Goal: Information Seeking & Learning: Learn about a topic

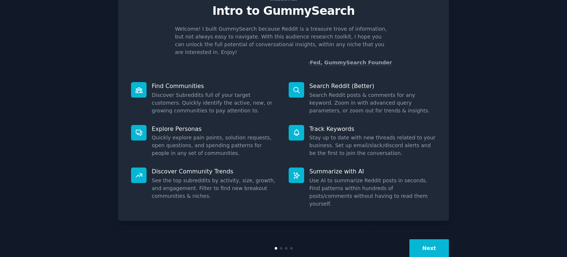
scroll to position [32, 0]
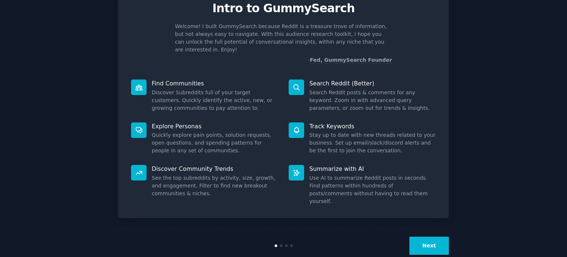
click at [430, 236] on button "Next" at bounding box center [430, 245] width 40 height 18
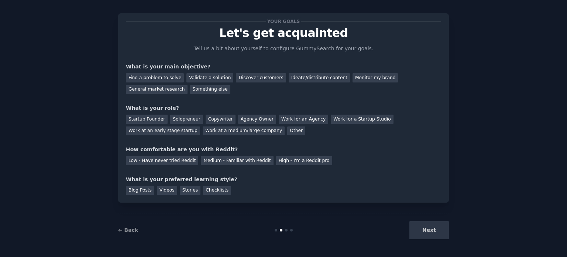
click at [433, 230] on div "Next" at bounding box center [394, 230] width 110 height 18
click at [430, 228] on div "Next" at bounding box center [394, 230] width 110 height 18
click at [167, 80] on div "Find a problem to solve" at bounding box center [155, 77] width 58 height 9
click at [195, 79] on div "Validate a solution" at bounding box center [210, 77] width 47 height 9
click at [241, 78] on div "Discover customers" at bounding box center [261, 77] width 50 height 9
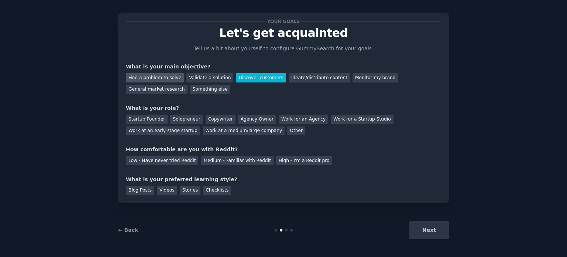
click at [165, 79] on div "Find a problem to solve" at bounding box center [155, 77] width 58 height 9
click at [155, 120] on div "Startup Founder" at bounding box center [147, 119] width 42 height 9
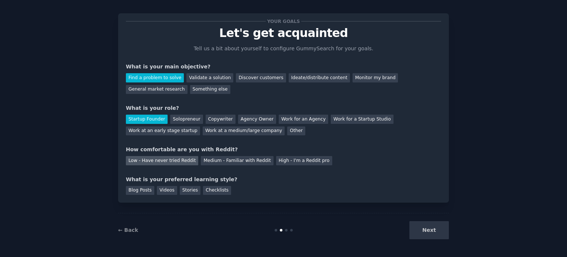
click at [173, 158] on div "Low - Have never tried Reddit" at bounding box center [162, 160] width 72 height 9
click at [163, 190] on div "Videos" at bounding box center [167, 190] width 20 height 9
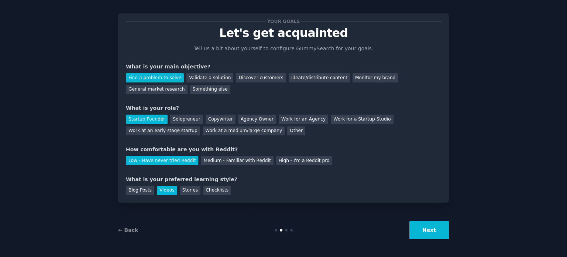
click at [431, 229] on button "Next" at bounding box center [430, 230] width 40 height 18
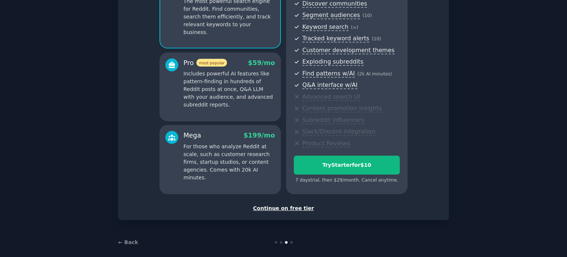
scroll to position [93, 0]
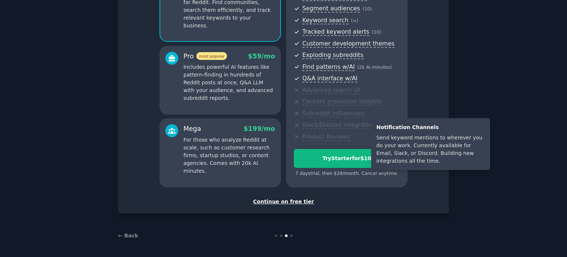
click at [357, 128] on span "Slack/Discord integration" at bounding box center [339, 125] width 73 height 8
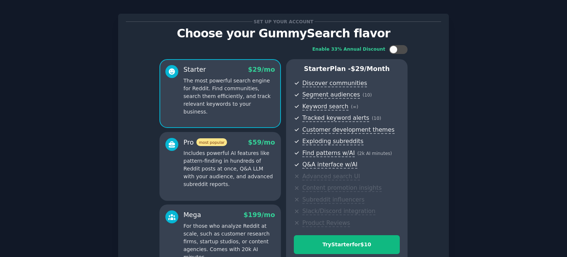
scroll to position [0, 0]
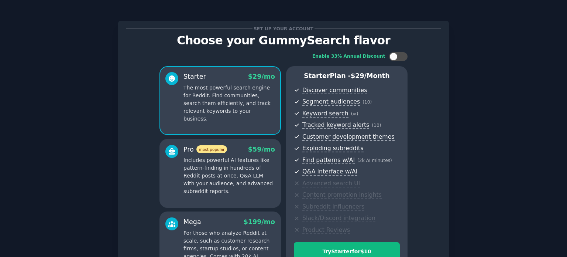
click at [328, 118] on ul "Discover communities Segment audiences ( 10 ) Keyword search ( ∞ ) Tracked keyw…" at bounding box center [347, 160] width 106 height 149
click at [243, 117] on div "Starter $ 29 /mo The most powerful search engine for Reddit. Find communities, …" at bounding box center [221, 100] width 122 height 69
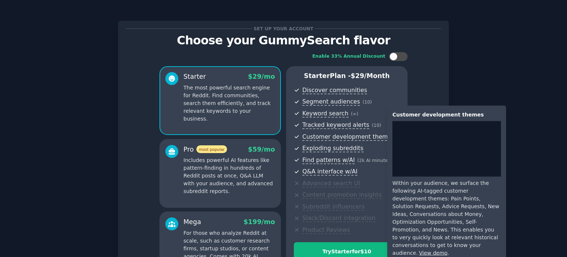
scroll to position [93, 0]
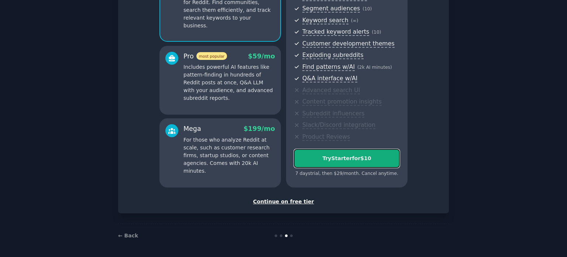
click at [351, 157] on div "Try Starter for $10" at bounding box center [346, 158] width 105 height 8
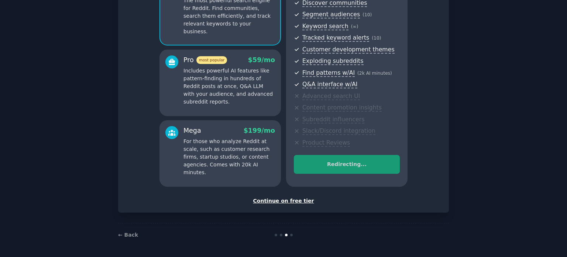
scroll to position [87, 0]
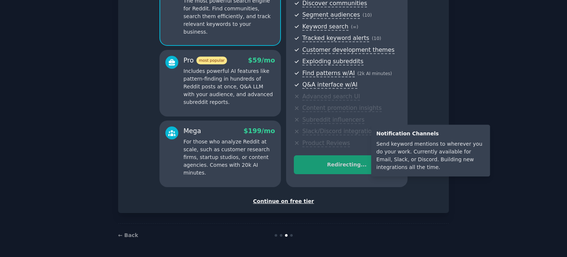
click at [327, 132] on span "Slack/Discord integration" at bounding box center [339, 131] width 73 height 8
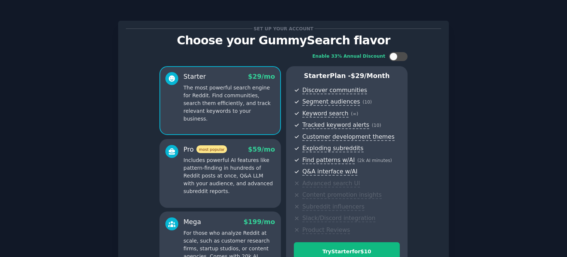
drag, startPoint x: 0, startPoint y: 0, endPoint x: 240, endPoint y: 106, distance: 262.3
click at [240, 106] on p "The most powerful search engine for Reddit. Find communities, search them effic…" at bounding box center [230, 103] width 92 height 39
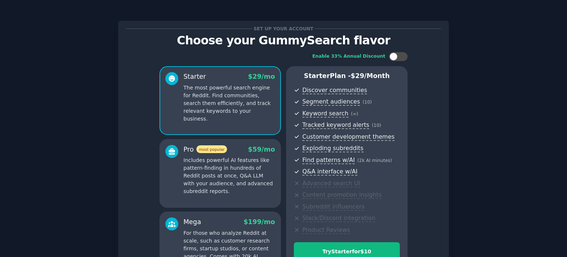
click at [239, 106] on p "The most powerful search engine for Reddit. Find communities, search them effic…" at bounding box center [230, 103] width 92 height 39
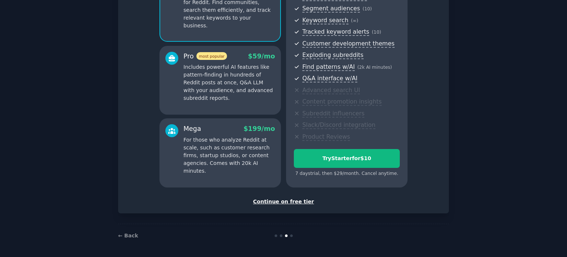
click at [287, 200] on div "Continue on free tier" at bounding box center [283, 202] width 315 height 8
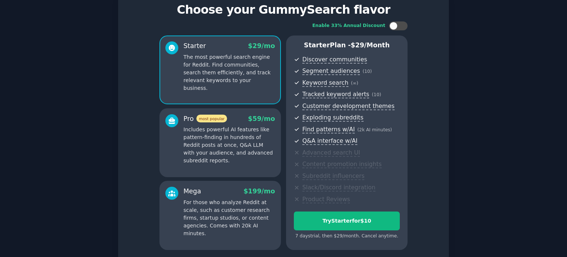
click at [219, 127] on p "Includes powerful AI features like pattern-finding in hundreds of Reddit posts …" at bounding box center [230, 145] width 92 height 39
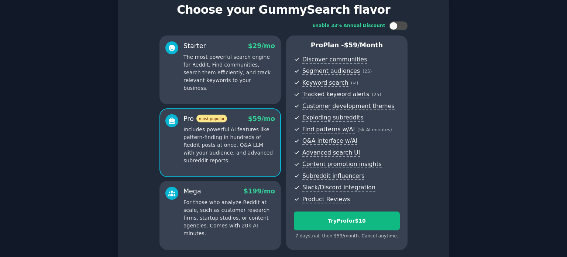
click at [225, 131] on p "Includes powerful AI features like pattern-finding in hundreds of Reddit posts …" at bounding box center [230, 145] width 92 height 39
click at [217, 120] on span "most popular" at bounding box center [212, 119] width 31 height 8
click at [174, 121] on icon at bounding box center [172, 121] width 8 height 8
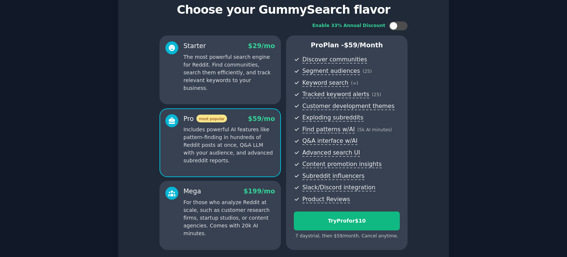
click at [173, 121] on icon at bounding box center [172, 121] width 8 height 8
click at [173, 120] on icon at bounding box center [172, 119] width 6 height 4
click at [214, 66] on p "The most powerful search engine for Reddit. Find communities, search them effic…" at bounding box center [230, 72] width 92 height 39
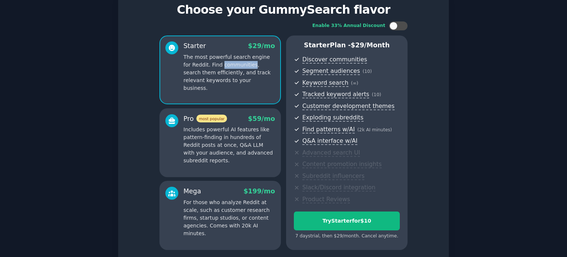
click at [214, 66] on p "The most powerful search engine for Reddit. Find communities, search them effic…" at bounding box center [230, 72] width 92 height 39
click at [205, 131] on p "Includes powerful AI features like pattern-finding in hundreds of Reddit posts …" at bounding box center [230, 145] width 92 height 39
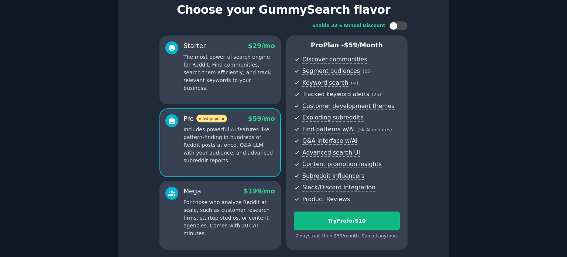
click at [227, 65] on p "The most powerful search engine for Reddit. Find communities, search them effic…" at bounding box center [230, 72] width 92 height 39
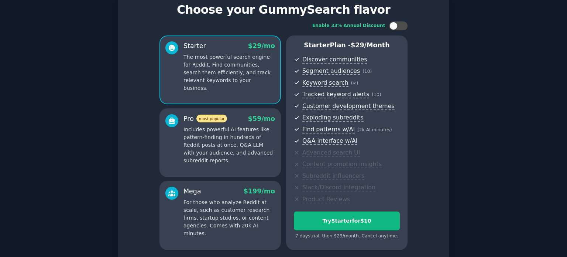
click at [224, 207] on p "For those who analyze Reddit at scale, such as customer research firms, startup…" at bounding box center [230, 217] width 92 height 39
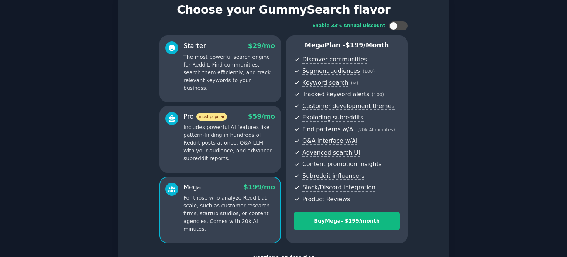
click at [227, 154] on p "Includes powerful AI features like pattern-finding in hundreds of Reddit posts …" at bounding box center [230, 142] width 92 height 39
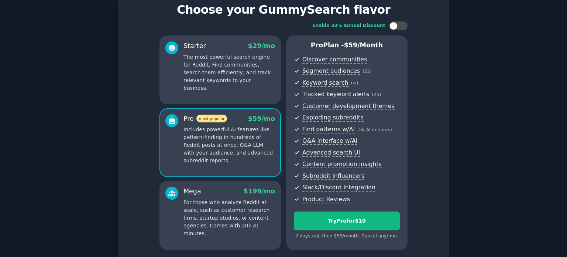
click at [198, 73] on p "The most powerful search engine for Reddit. Find communities, search them effic…" at bounding box center [230, 72] width 92 height 39
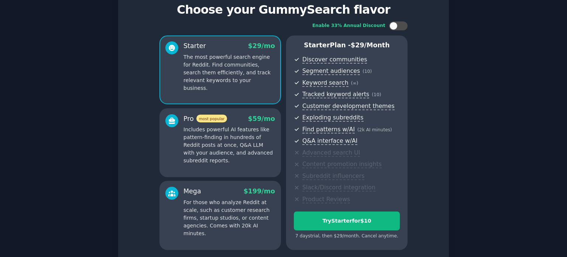
click at [216, 147] on p "Includes powerful AI features like pattern-finding in hundreds of Reddit posts …" at bounding box center [230, 145] width 92 height 39
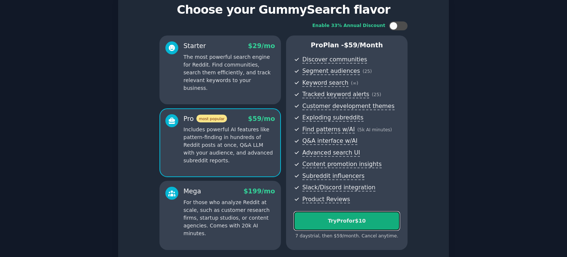
click at [346, 219] on div "Try Pro for $10" at bounding box center [346, 221] width 105 height 8
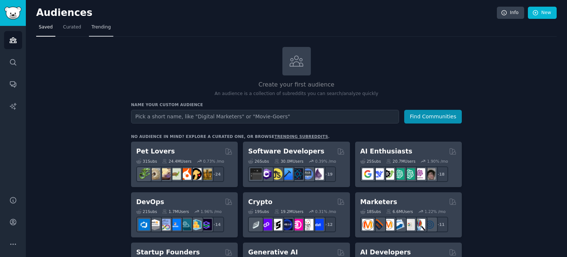
click at [93, 27] on span "Trending" at bounding box center [101, 27] width 19 height 7
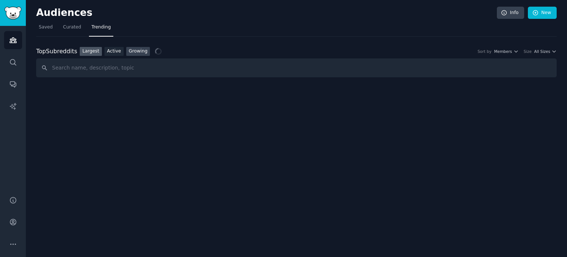
click at [132, 52] on link "Growing" at bounding box center [138, 51] width 24 height 9
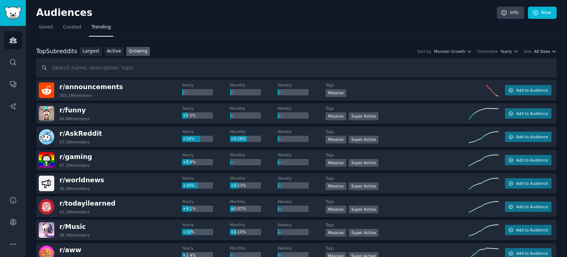
click at [552, 52] on icon "button" at bounding box center [554, 51] width 5 height 5
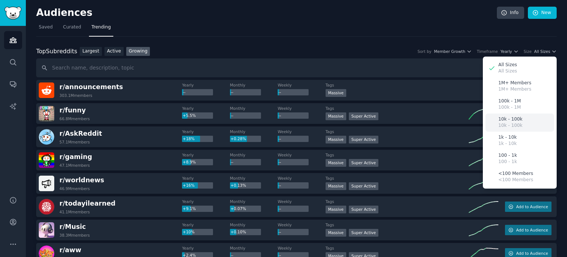
click at [522, 122] on div "10k - 100k 10k - 100k" at bounding box center [520, 122] width 69 height 18
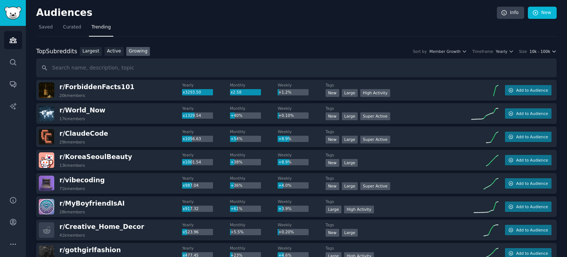
click at [547, 52] on span "10k - 100k" at bounding box center [540, 51] width 21 height 5
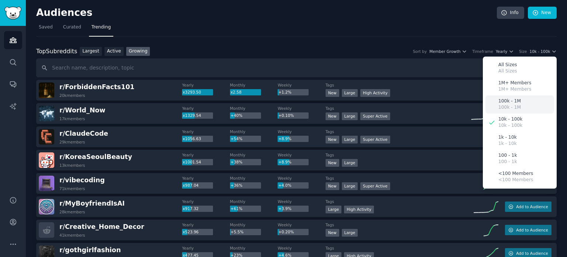
click at [513, 103] on p "100k - 1M" at bounding box center [510, 101] width 23 height 7
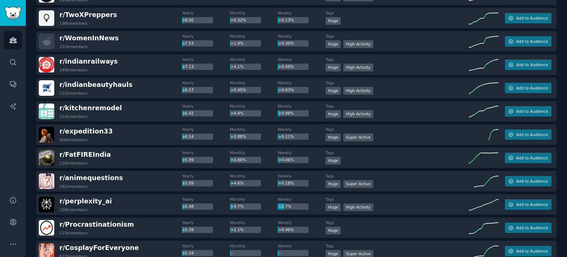
scroll to position [1034, 0]
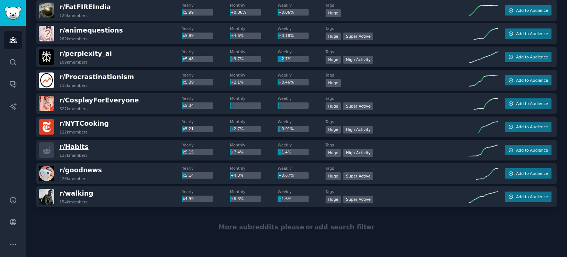
click at [70, 144] on span "r/ Habits" at bounding box center [73, 146] width 29 height 7
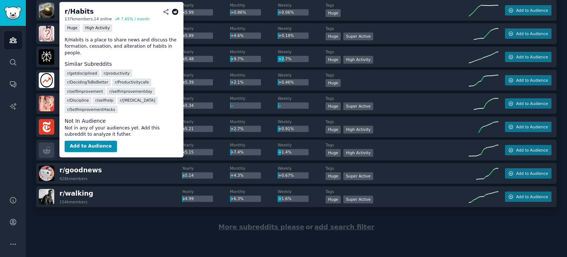
click at [66, 149] on span "r/ Habits" at bounding box center [73, 146] width 29 height 7
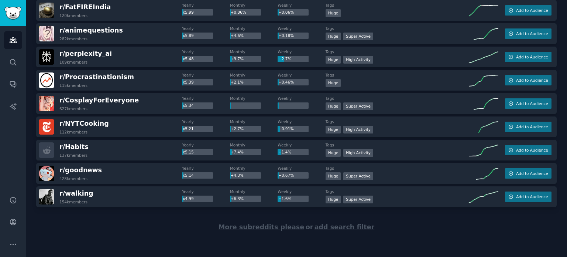
click at [48, 147] on icon at bounding box center [47, 150] width 8 height 8
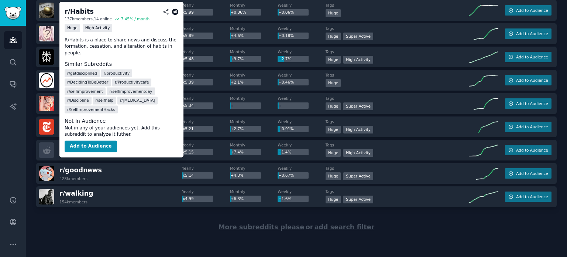
click at [72, 147] on span "r/ Habits" at bounding box center [73, 146] width 29 height 7
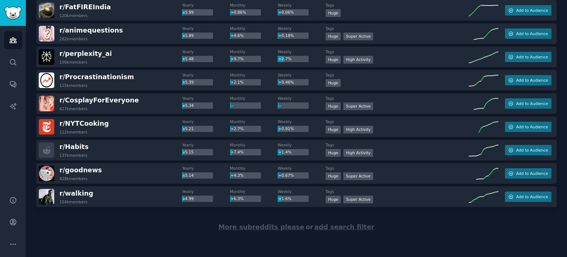
scroll to position [0, 0]
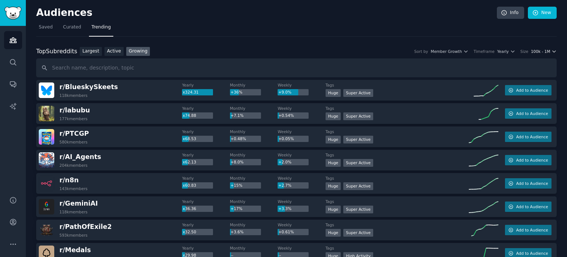
click at [553, 51] on icon "button" at bounding box center [554, 51] width 3 height 1
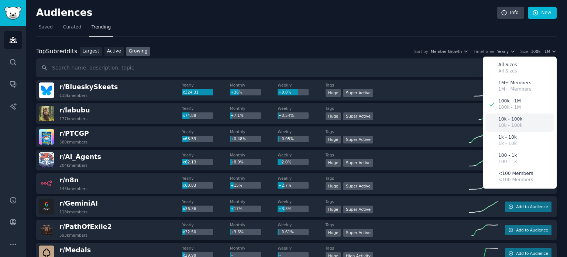
click at [516, 121] on p "10k - 100k" at bounding box center [511, 119] width 24 height 7
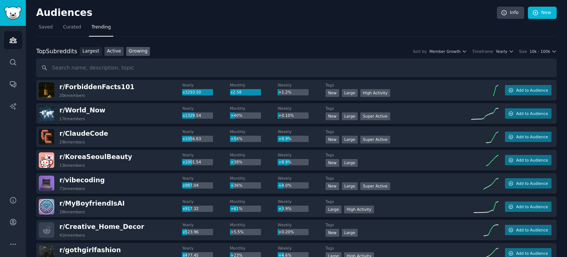
click at [108, 53] on link "Active" at bounding box center [114, 51] width 19 height 9
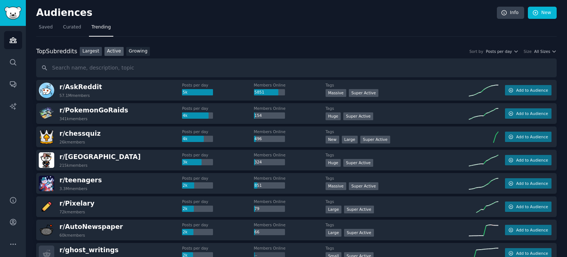
click at [90, 52] on link "Largest" at bounding box center [91, 51] width 22 height 9
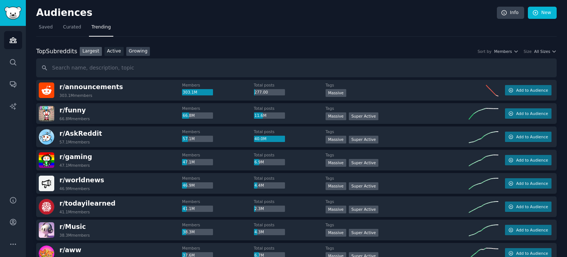
click at [134, 54] on link "Growing" at bounding box center [138, 51] width 24 height 9
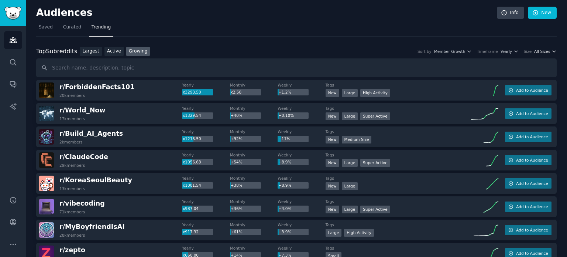
click at [545, 53] on span "All Sizes" at bounding box center [542, 51] width 16 height 5
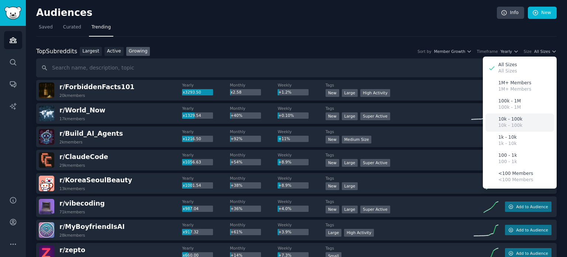
click at [516, 122] on p "10k - 100k" at bounding box center [511, 125] width 24 height 7
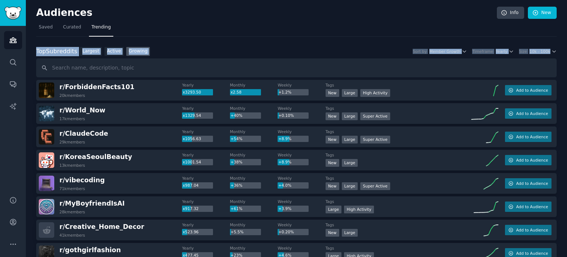
drag, startPoint x: 565, startPoint y: 28, endPoint x: 565, endPoint y: 37, distance: 8.9
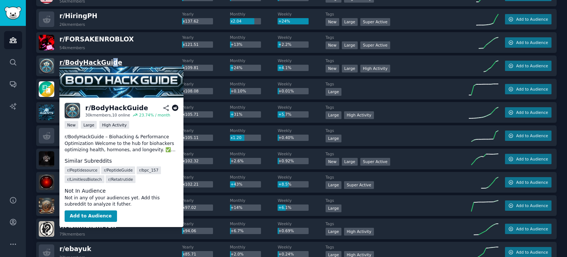
click at [106, 60] on span "r/ BodyHackGuide" at bounding box center [90, 62] width 63 height 7
click at [95, 215] on button "Add to Audience" at bounding box center [91, 216] width 52 height 12
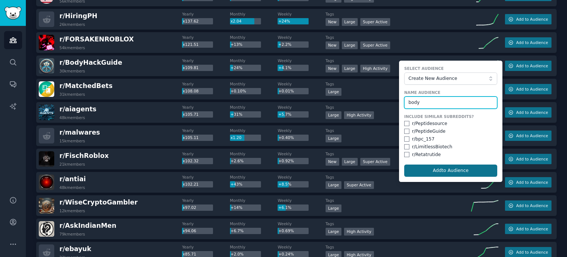
type input "body"
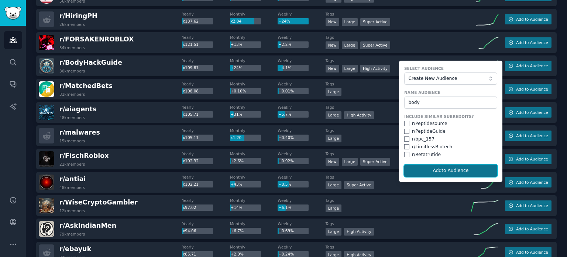
click at [438, 171] on button "Add to Audience" at bounding box center [450, 170] width 93 height 13
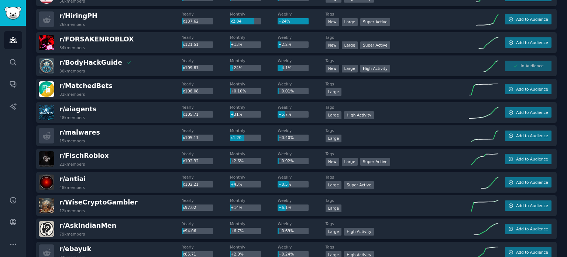
click at [565, 220] on div "Audiences Info New Saved Curated Trending Top Subreddits Top Subreddits Largest…" at bounding box center [296, 202] width 541 height 1291
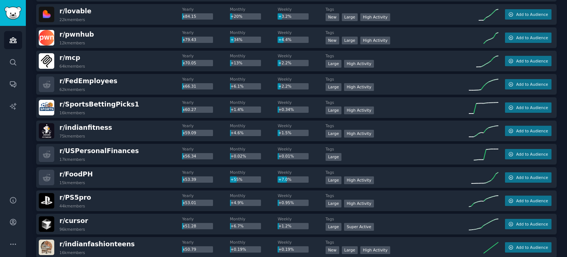
scroll to position [705, 0]
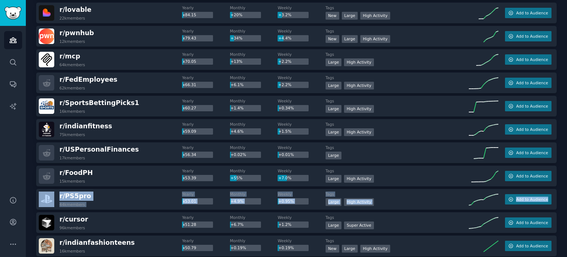
drag, startPoint x: 567, startPoint y: 164, endPoint x: 565, endPoint y: 171, distance: 7.3
click at [564, 182] on main "Audiences Info New Saved Curated Trending Top Subreddits Top Subreddits Largest…" at bounding box center [296, 128] width 541 height 257
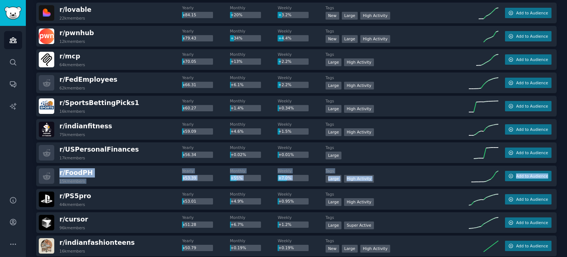
drag, startPoint x: 567, startPoint y: 153, endPoint x: 567, endPoint y: 161, distance: 8.9
click at [567, 168] on main "Audiences Info New Saved Curated Trending Top Subreddits Top Subreddits Largest…" at bounding box center [296, 128] width 541 height 257
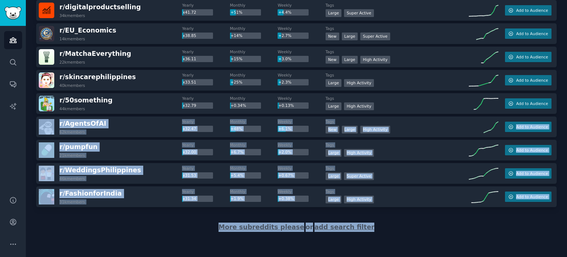
drag, startPoint x: 567, startPoint y: 219, endPoint x: 567, endPoint y: 120, distance: 99.7
click at [567, 111] on main "Audiences Info New Saved Curated Trending Top Subreddits Top Subreddits Largest…" at bounding box center [296, 128] width 541 height 257
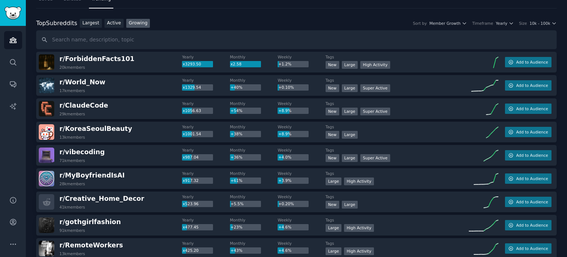
scroll to position [0, 0]
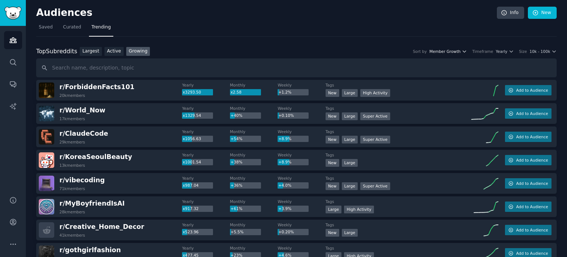
click at [467, 50] on icon "button" at bounding box center [464, 51] width 5 height 5
click at [513, 51] on icon "button" at bounding box center [511, 51] width 3 height 1
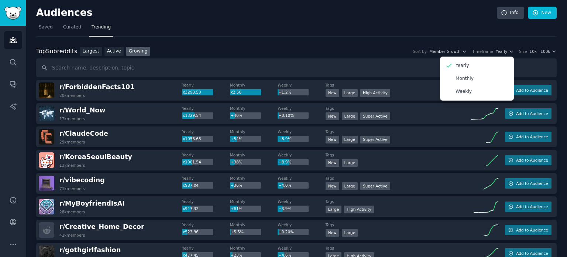
click at [490, 51] on div "Timeframe" at bounding box center [482, 51] width 21 height 5
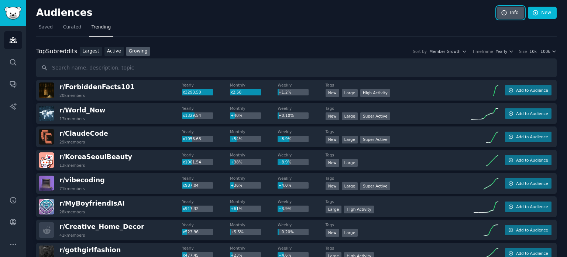
click at [517, 13] on link "Info" at bounding box center [510, 13] width 27 height 13
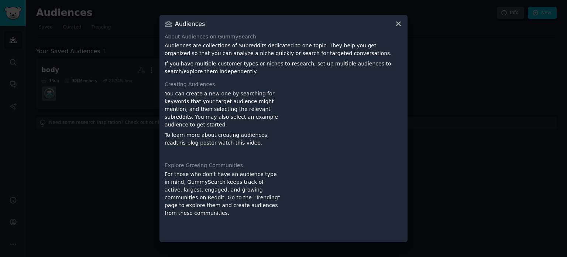
click at [399, 25] on icon at bounding box center [399, 24] width 8 height 8
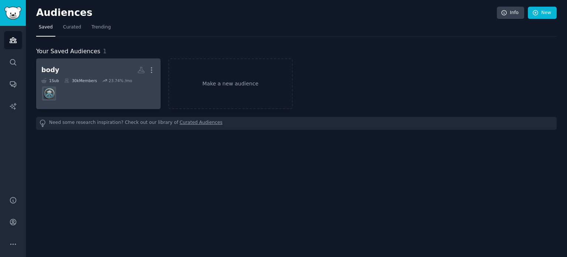
click at [78, 83] on dd at bounding box center [98, 93] width 114 height 21
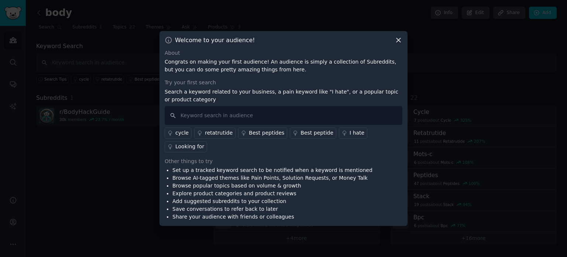
click at [398, 44] on icon at bounding box center [399, 40] width 8 height 8
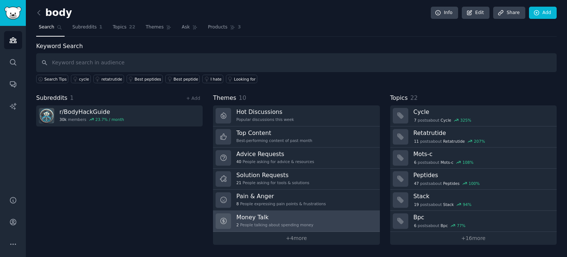
click at [298, 214] on h3 "Money Talk" at bounding box center [274, 217] width 77 height 8
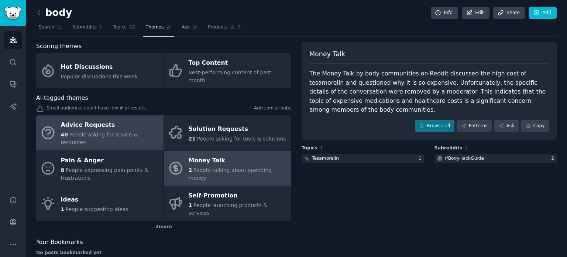
click at [92, 131] on span "People asking for advice & resources" at bounding box center [99, 138] width 77 height 14
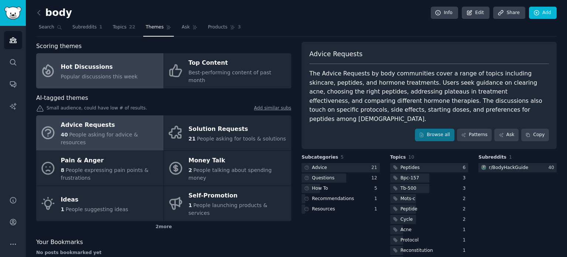
click at [85, 74] on span "Popular discussions this week" at bounding box center [99, 77] width 77 height 6
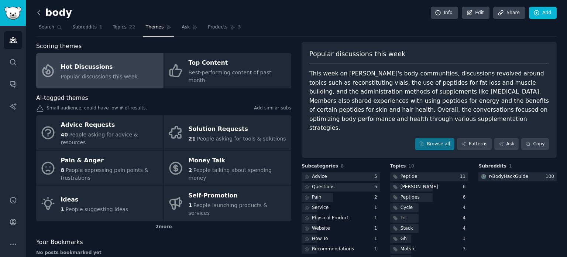
click at [40, 13] on icon at bounding box center [39, 13] width 8 height 8
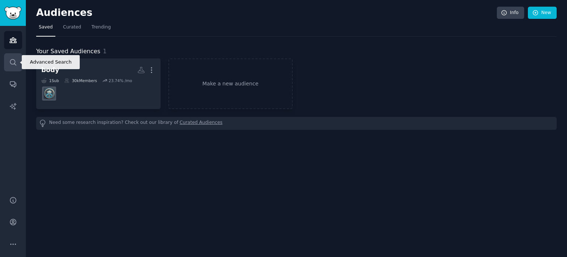
click at [13, 64] on icon "Sidebar" at bounding box center [13, 62] width 6 height 6
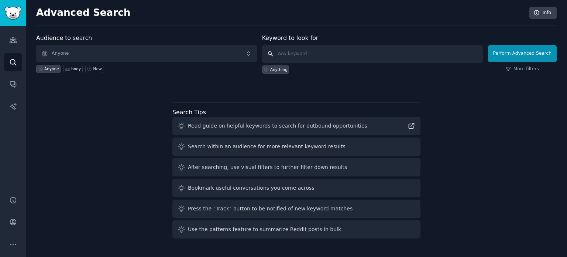
click at [298, 55] on input "text" at bounding box center [372, 54] width 221 height 18
type input "senior"
click at [545, 56] on button "Perform Advanced Search" at bounding box center [522, 53] width 69 height 17
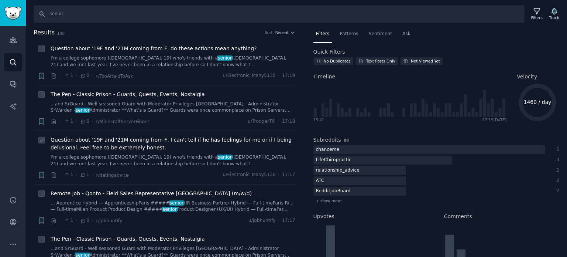
scroll to position [443, 0]
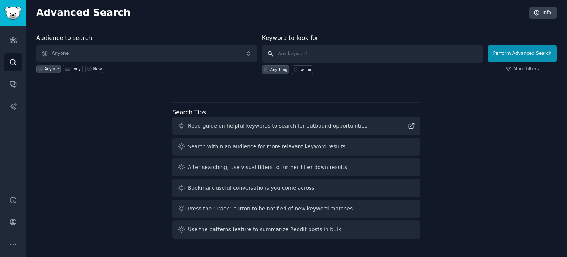
click at [288, 55] on input "text" at bounding box center [372, 54] width 221 height 18
type input "care giver"
click button "Perform Advanced Search" at bounding box center [522, 53] width 69 height 17
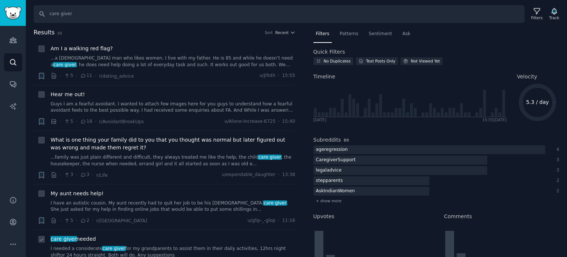
click at [165, 250] on link "I needed a considerate care giver for my grandparents to assist them in their d…" at bounding box center [173, 251] width 245 height 13
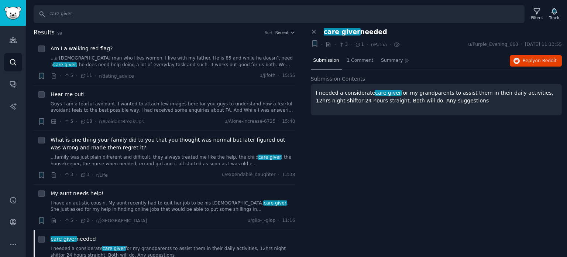
click at [412, 99] on p "I needed a considerate care giver for my grandparents to assist them in their d…" at bounding box center [436, 97] width 241 height 16
click at [385, 99] on p "I needed a considerate care giver for my grandparents to assist them in their d…" at bounding box center [436, 97] width 241 height 16
click at [362, 61] on span "1 Comment" at bounding box center [360, 60] width 27 height 7
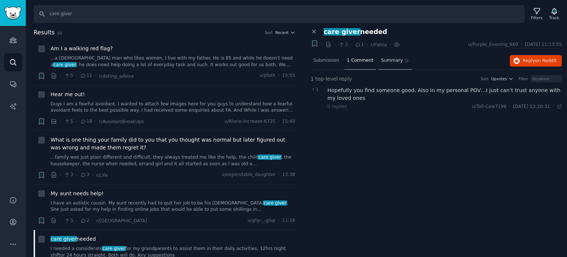
click at [381, 61] on span "Summary" at bounding box center [392, 60] width 22 height 7
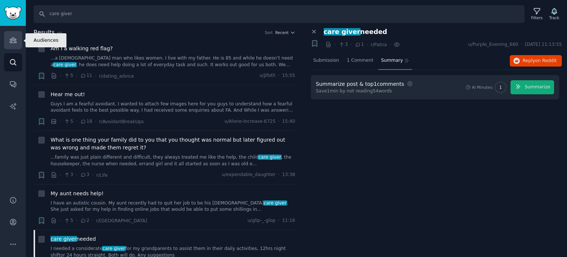
click at [16, 40] on icon "Sidebar" at bounding box center [13, 40] width 8 height 8
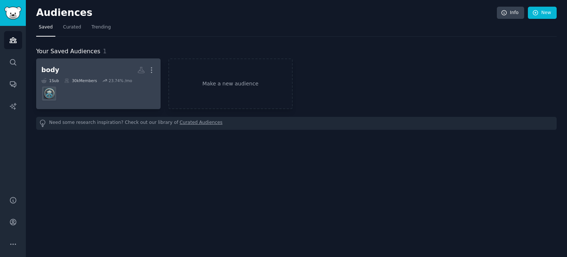
click at [74, 78] on div "30k Members" at bounding box center [80, 80] width 33 height 5
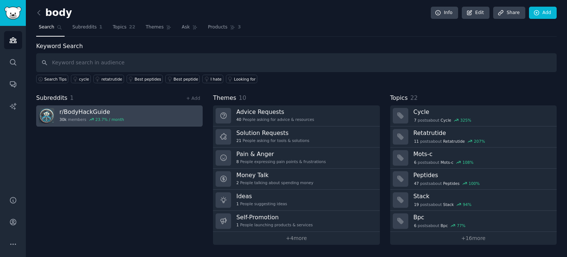
click at [100, 111] on h3 "r/ BodyHackGuide" at bounding box center [91, 112] width 65 height 8
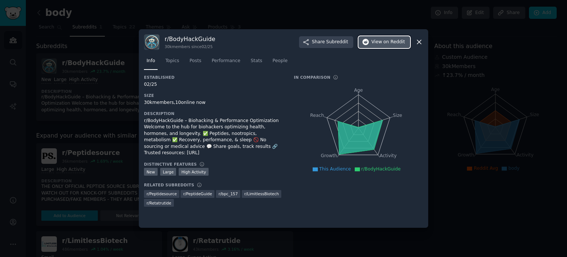
click at [385, 44] on span "View on Reddit" at bounding box center [389, 42] width 34 height 7
click at [420, 42] on icon at bounding box center [419, 42] width 4 height 4
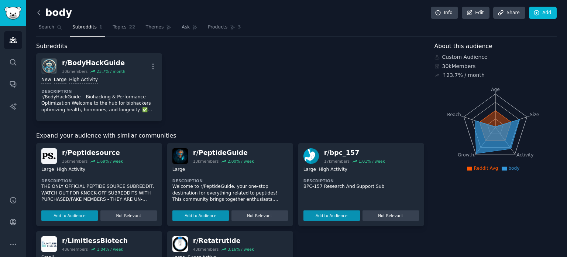
click at [36, 12] on icon at bounding box center [39, 13] width 8 height 8
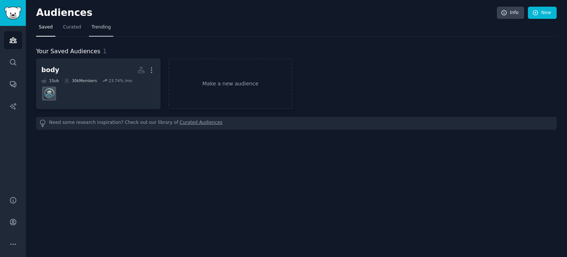
click at [100, 29] on span "Trending" at bounding box center [101, 27] width 19 height 7
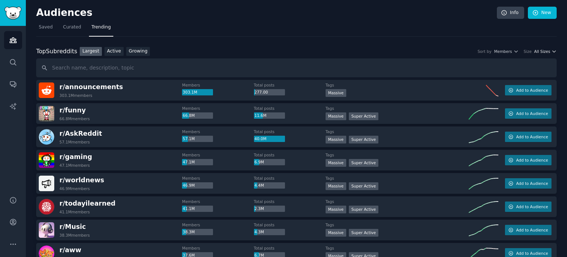
click at [545, 51] on span "All Sizes" at bounding box center [542, 51] width 16 height 5
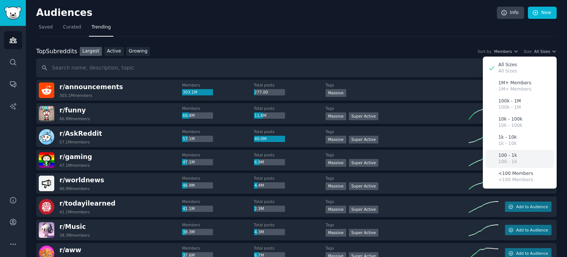
click at [520, 158] on div "100 - 1k 100 - 1k" at bounding box center [520, 159] width 69 height 18
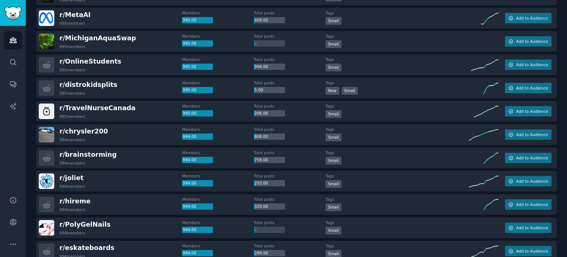
scroll to position [1034, 0]
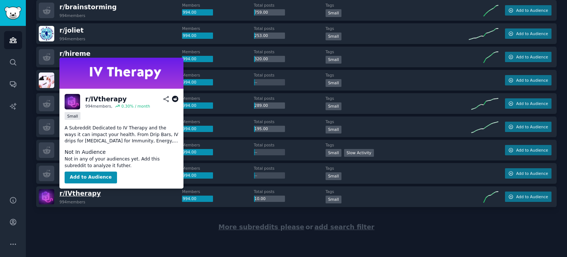
click at [74, 194] on span "r/ IVtherapy" at bounding box center [79, 192] width 41 height 7
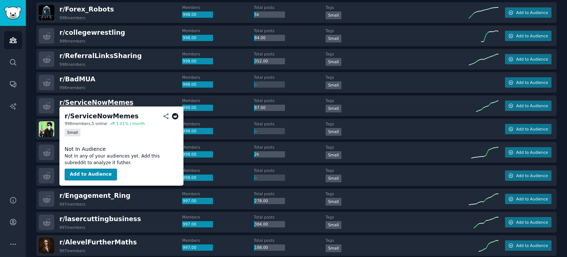
scroll to position [0, 0]
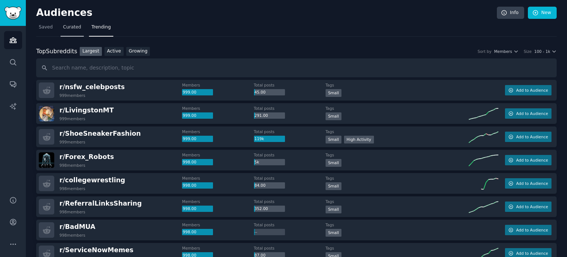
click at [71, 29] on span "Curated" at bounding box center [72, 27] width 18 height 7
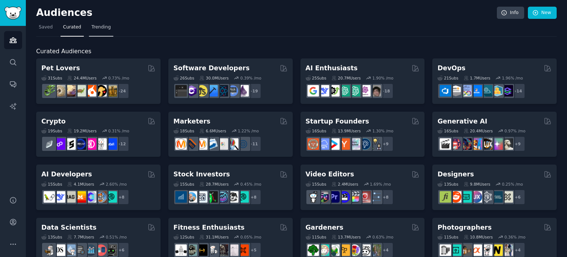
click at [98, 26] on span "Trending" at bounding box center [101, 27] width 19 height 7
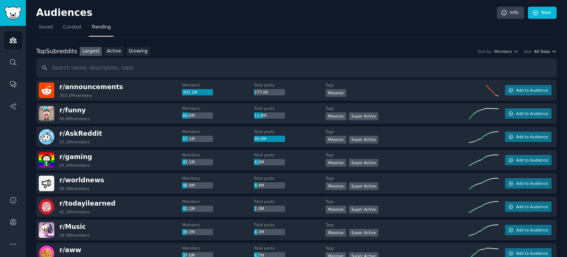
click at [545, 51] on span "All Sizes" at bounding box center [542, 51] width 16 height 5
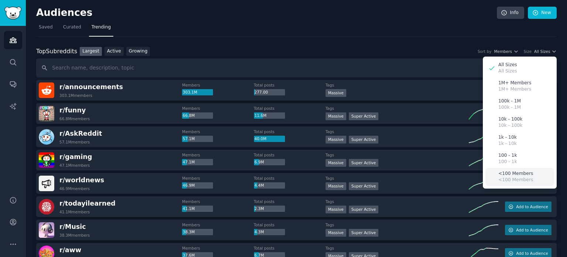
click at [517, 174] on p "<100 Members" at bounding box center [516, 173] width 35 height 7
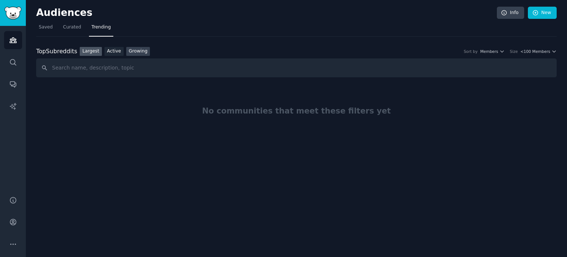
click at [134, 51] on link "Growing" at bounding box center [138, 51] width 24 height 9
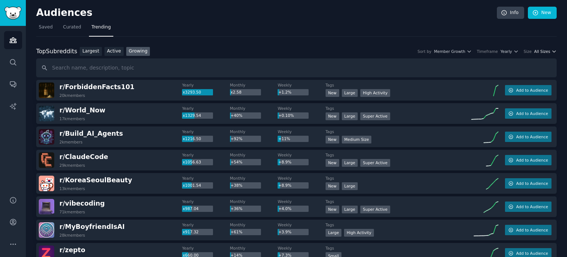
click at [545, 49] on span "All Sizes" at bounding box center [542, 51] width 16 height 5
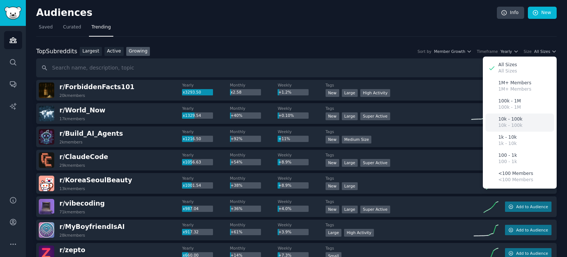
click at [518, 119] on div "10k - 100k 10k - 100k" at bounding box center [520, 122] width 69 height 18
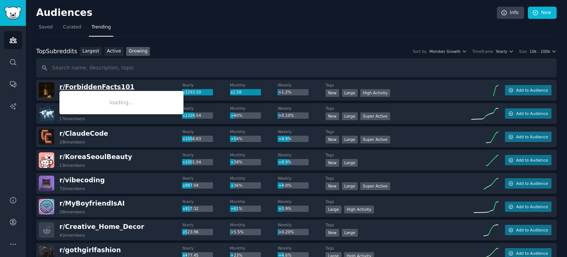
click at [82, 87] on span "r/ ForbiddenFacts101" at bounding box center [96, 86] width 75 height 7
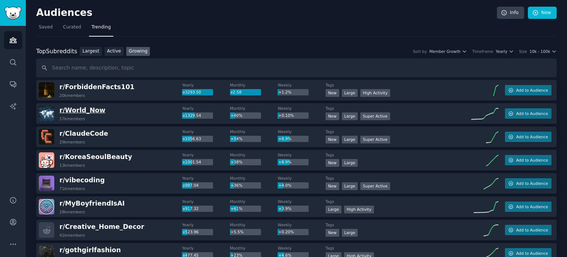
click at [83, 108] on span "r/ World_Now" at bounding box center [82, 109] width 46 height 7
click at [70, 133] on span "r/ ClaudeCode" at bounding box center [83, 133] width 49 height 7
click at [78, 159] on span "r/ KoreaSeoulBeauty" at bounding box center [95, 156] width 73 height 7
click at [78, 179] on span "r/ vibecoding" at bounding box center [81, 179] width 45 height 7
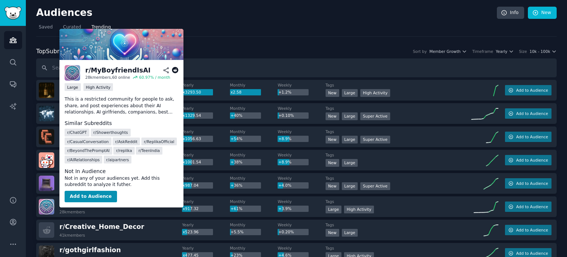
click at [87, 205] on span "r/ MyBoyfriendIsAI" at bounding box center [91, 202] width 65 height 7
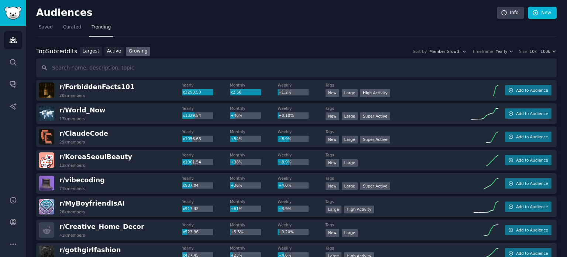
scroll to position [443, 0]
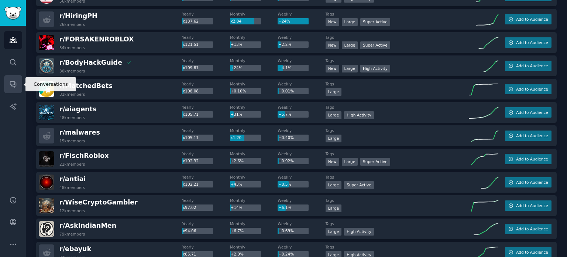
click at [10, 83] on icon "Sidebar" at bounding box center [13, 85] width 6 height 6
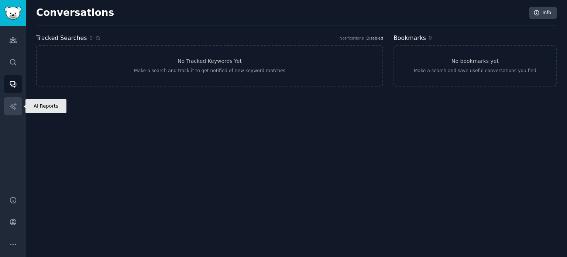
click at [13, 102] on icon "Sidebar" at bounding box center [13, 106] width 8 height 8
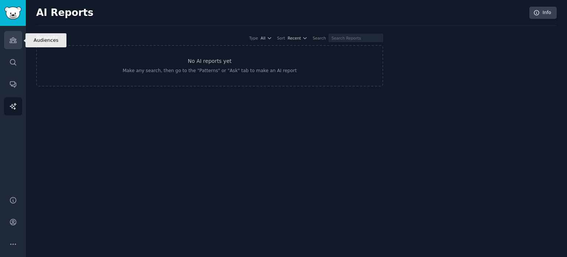
click at [15, 39] on icon "Sidebar" at bounding box center [13, 40] width 7 height 5
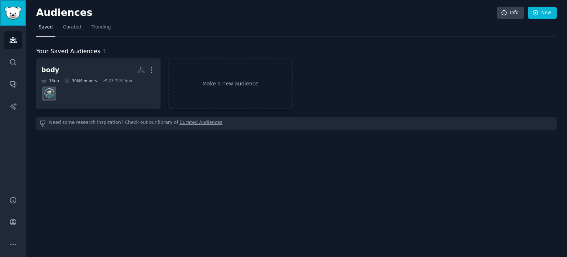
click at [17, 12] on img "Sidebar" at bounding box center [12, 13] width 17 height 13
click at [16, 14] on img "Sidebar" at bounding box center [12, 13] width 17 height 13
click at [102, 30] on link "Trending" at bounding box center [101, 28] width 24 height 15
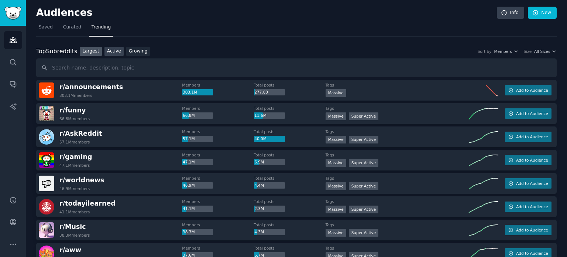
click at [108, 50] on link "Active" at bounding box center [114, 51] width 19 height 9
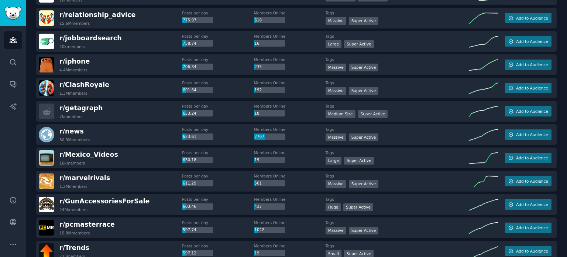
scroll to position [1034, 0]
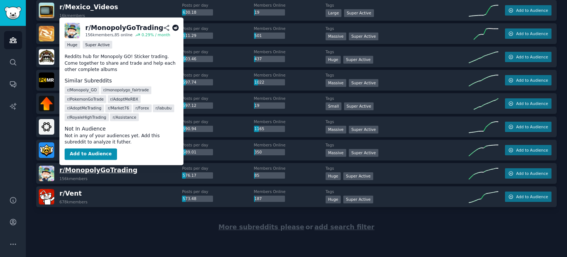
click at [98, 171] on span "r/ MonopolyGoTrading" at bounding box center [98, 169] width 78 height 7
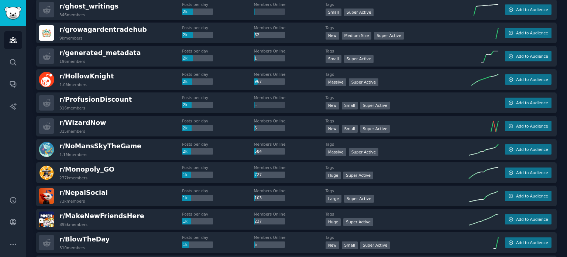
scroll to position [0, 0]
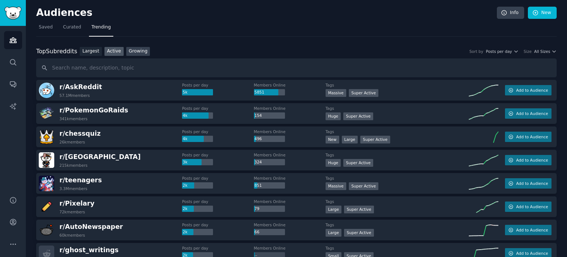
click at [133, 52] on link "Growing" at bounding box center [138, 51] width 24 height 9
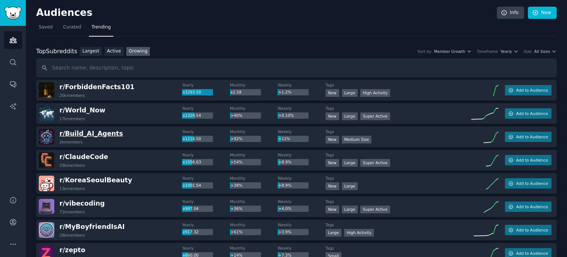
click at [95, 132] on span "r/ Build_AI_Agents" at bounding box center [91, 133] width 64 height 7
click at [69, 248] on span "r/ zepto" at bounding box center [72, 249] width 26 height 7
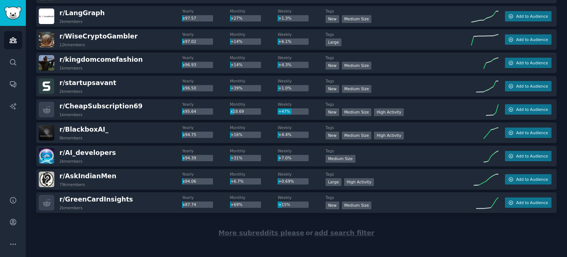
scroll to position [1026, 0]
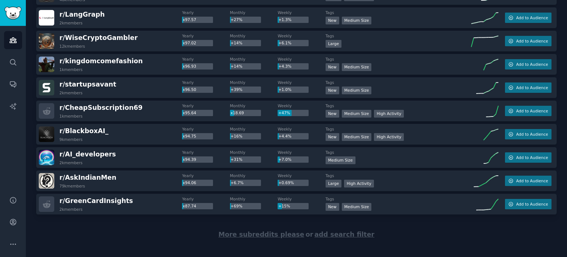
click at [262, 234] on span "More subreddits please" at bounding box center [262, 233] width 86 height 7
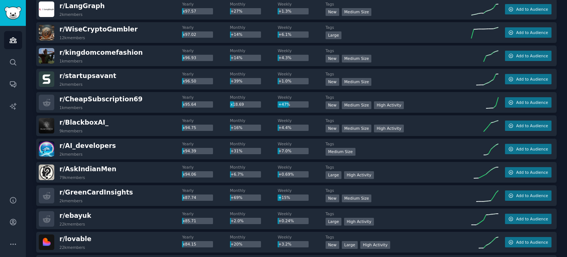
scroll to position [0, 0]
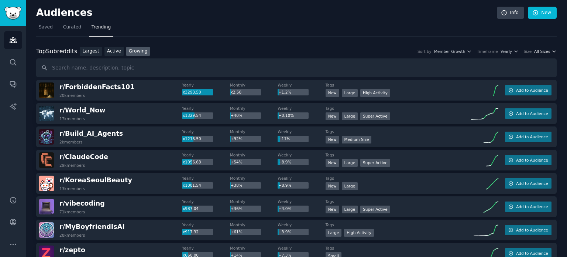
click at [539, 51] on span "All Sizes" at bounding box center [542, 51] width 16 height 5
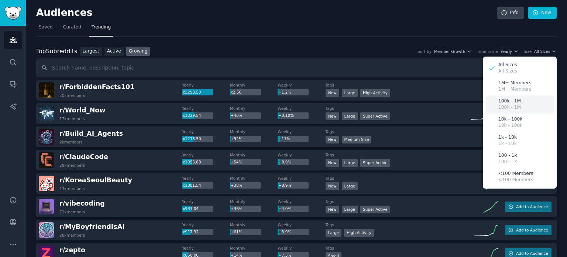
click at [517, 102] on p "100k - 1M" at bounding box center [510, 101] width 23 height 7
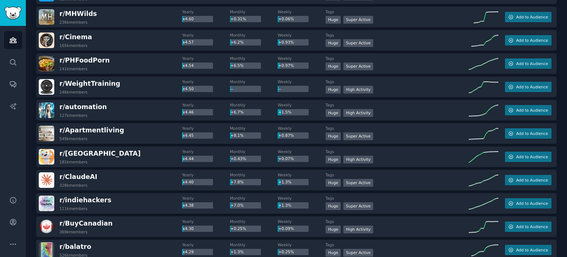
scroll to position [2197, 0]
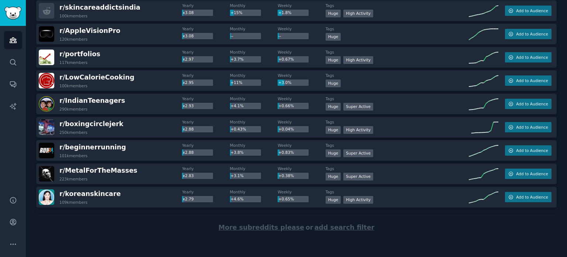
click at [263, 228] on span "More subreddits please" at bounding box center [262, 226] width 86 height 7
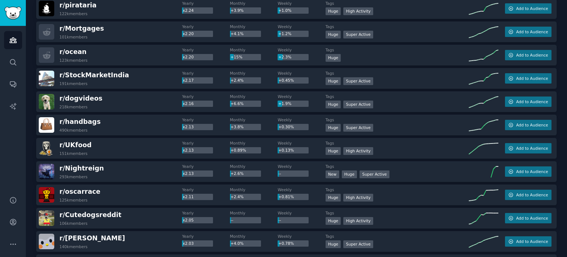
scroll to position [3361, 0]
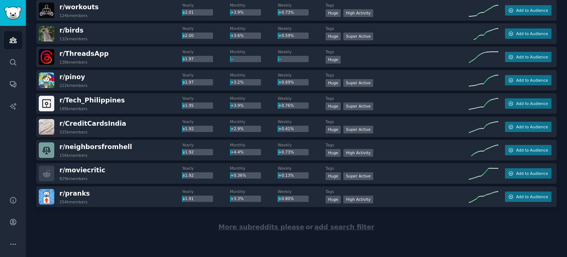
click at [267, 228] on span "More subreddits please" at bounding box center [262, 226] width 86 height 7
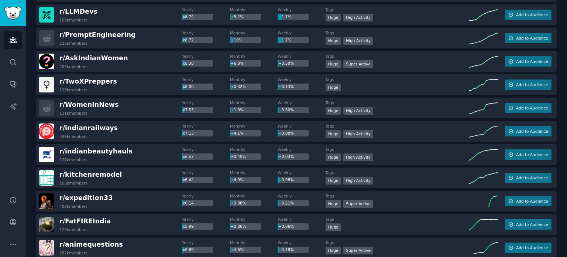
scroll to position [0, 0]
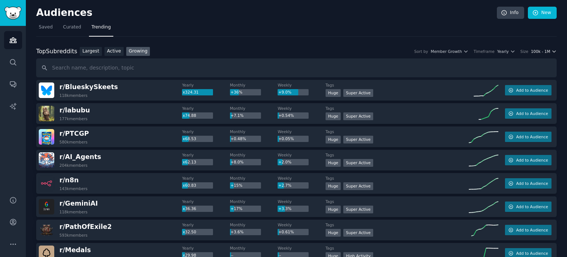
click at [542, 51] on span "100k - 1M" at bounding box center [540, 51] width 19 height 5
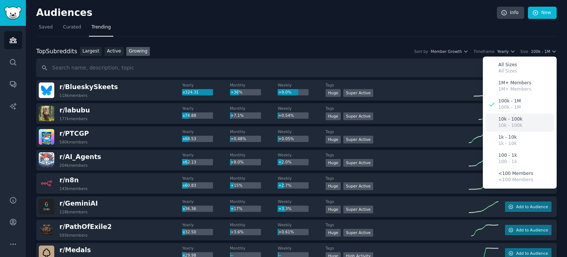
click at [517, 119] on p "10k - 100k" at bounding box center [511, 119] width 24 height 7
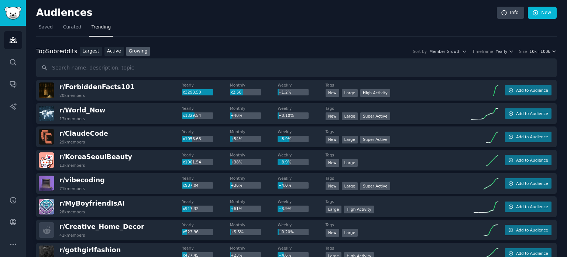
click at [545, 51] on span "10k - 100k" at bounding box center [540, 51] width 21 height 5
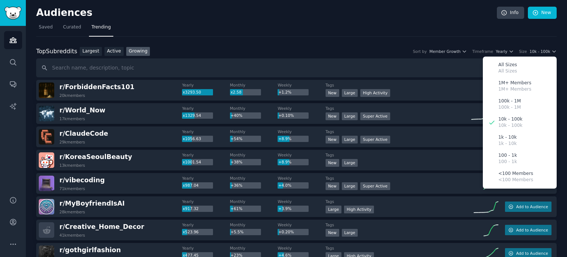
click at [538, 33] on nav "Saved Curated Trending" at bounding box center [296, 28] width 521 height 15
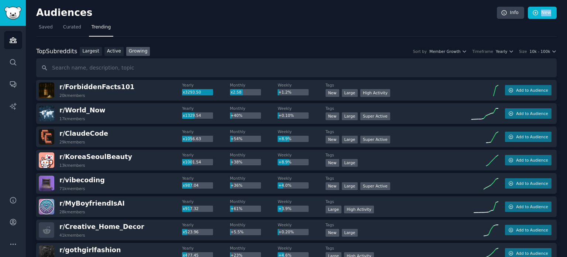
drag, startPoint x: 565, startPoint y: 8, endPoint x: 565, endPoint y: 18, distance: 10.0
drag, startPoint x: 567, startPoint y: 76, endPoint x: 566, endPoint y: 87, distance: 10.4
click at [566, 87] on main "Audiences Info New Saved Curated Trending Top Subreddits Top Subreddits Largest…" at bounding box center [296, 128] width 541 height 257
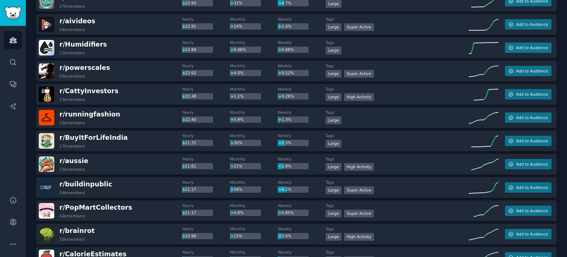
scroll to position [1607, 0]
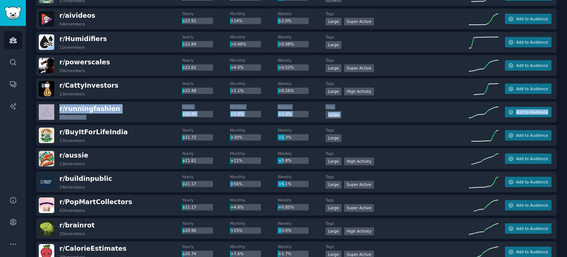
drag, startPoint x: 565, startPoint y: 94, endPoint x: 564, endPoint y: 100, distance: 6.3
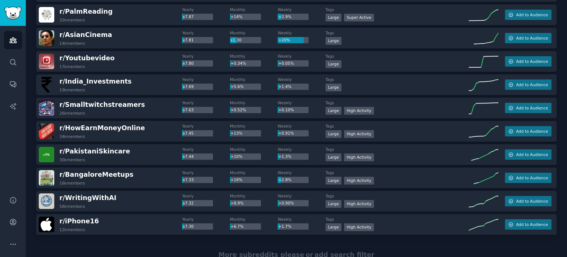
scroll to position [4513, 0]
